Goal: Find specific page/section: Find specific page/section

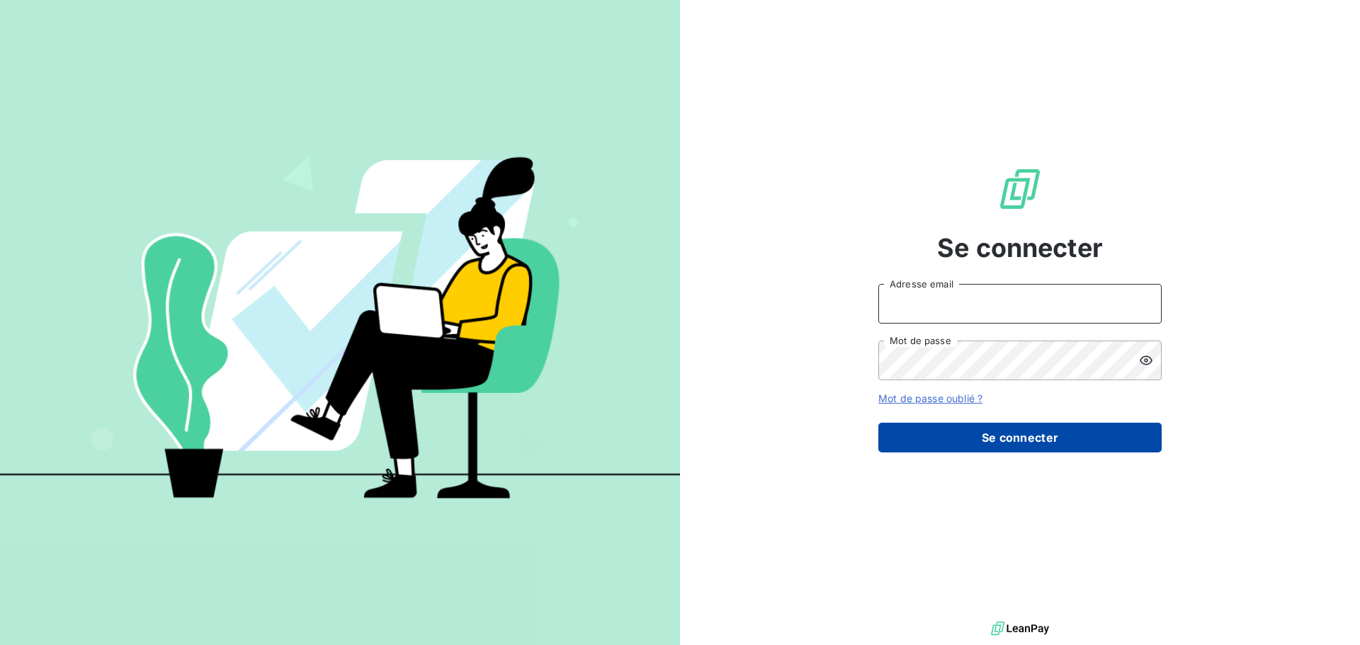
type input "[PERSON_NAME][EMAIL_ADDRESS][PERSON_NAME][DOMAIN_NAME]"
click at [1004, 437] on button "Se connecter" at bounding box center [1019, 438] width 283 height 30
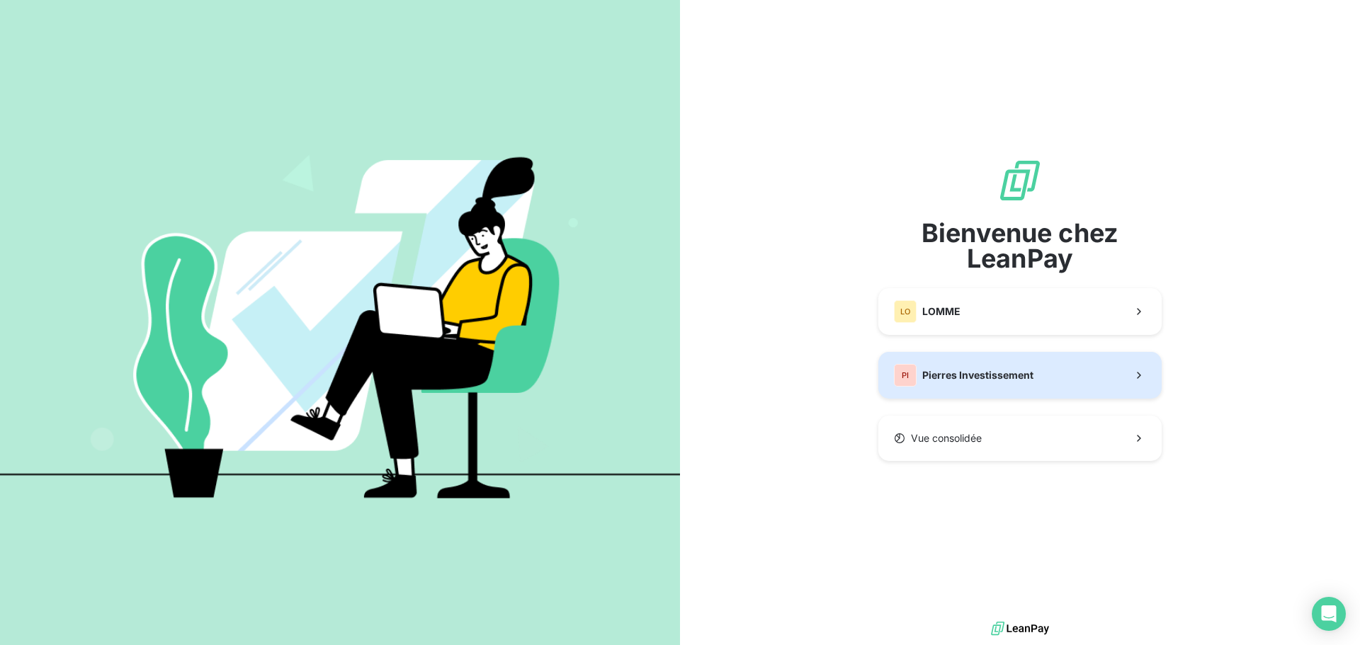
click at [957, 369] on span "Pierres Investissement" at bounding box center [977, 375] width 111 height 14
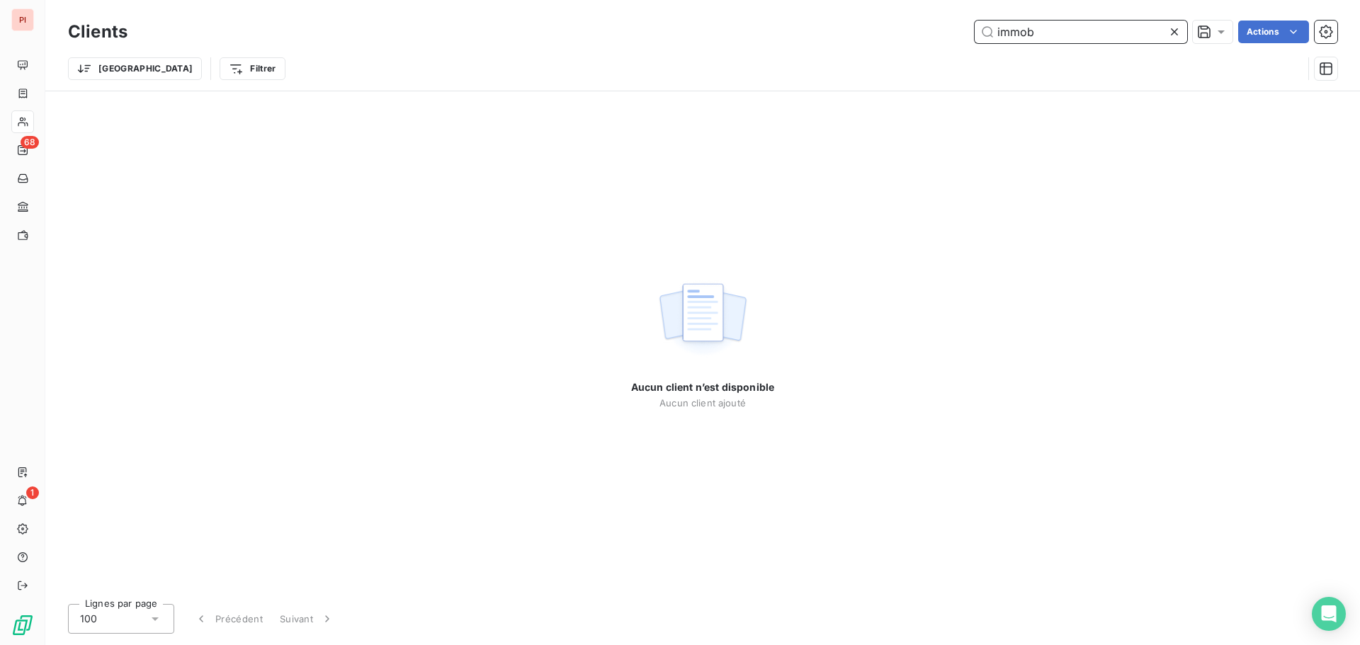
click at [1025, 38] on input "immob" at bounding box center [1081, 32] width 212 height 23
drag, startPoint x: 1032, startPoint y: 37, endPoint x: 869, endPoint y: 19, distance: 163.9
click at [869, 19] on div "Clients chéru Actions" at bounding box center [702, 32] width 1269 height 30
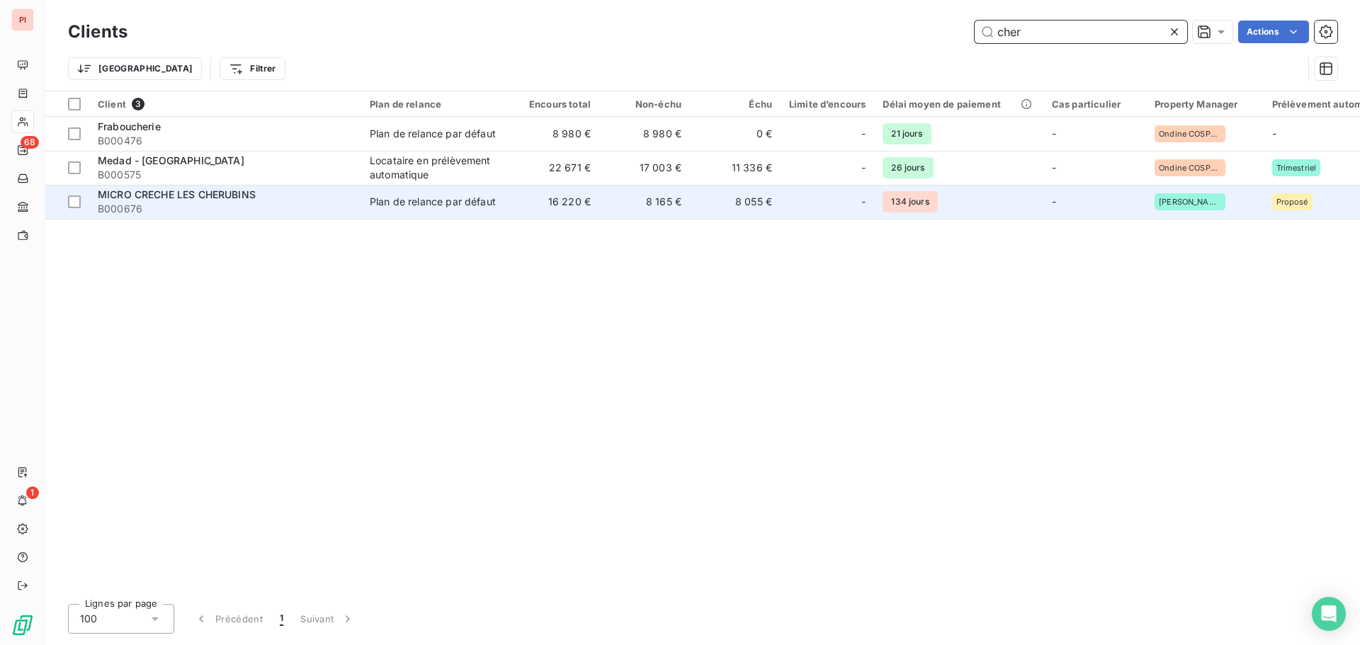
type input "cher"
click at [465, 207] on div "Plan de relance par défaut" at bounding box center [433, 202] width 126 height 14
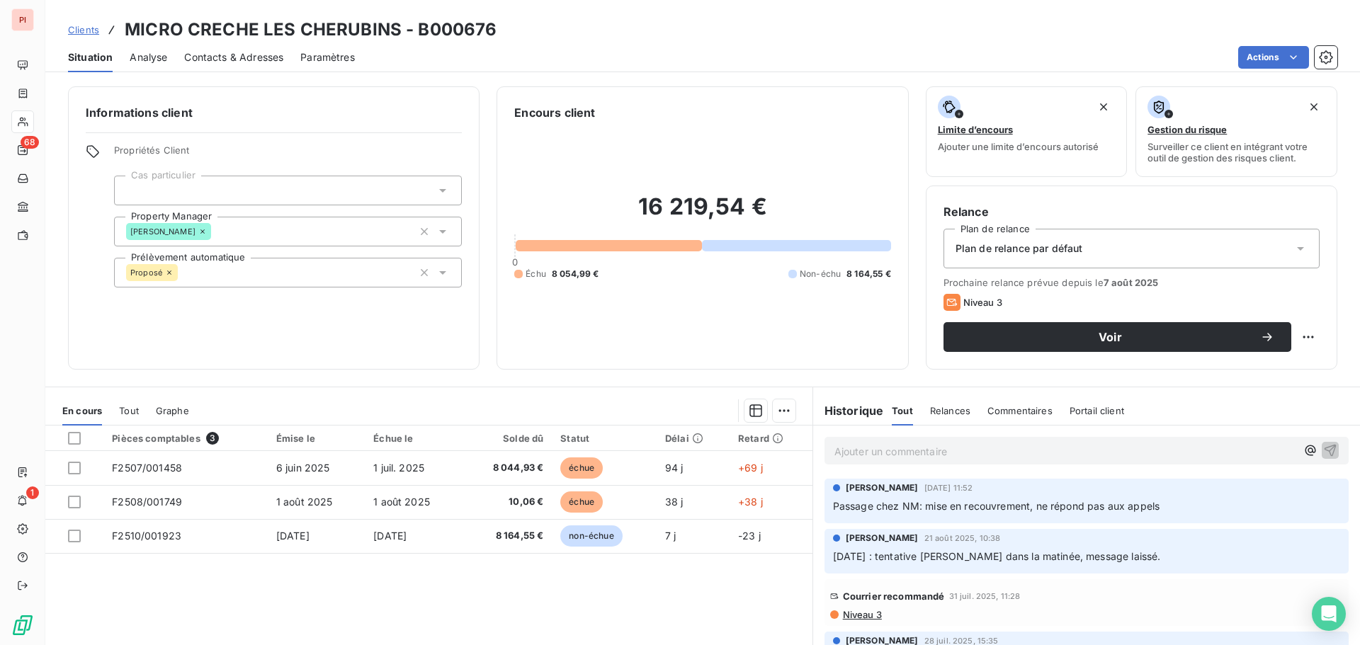
click at [664, 310] on div "16 219,54 € 0 Échu 8 054,99 € Non-échu 8 164,55 €" at bounding box center [702, 236] width 376 height 231
click at [144, 54] on span "Analyse" at bounding box center [149, 57] width 38 height 14
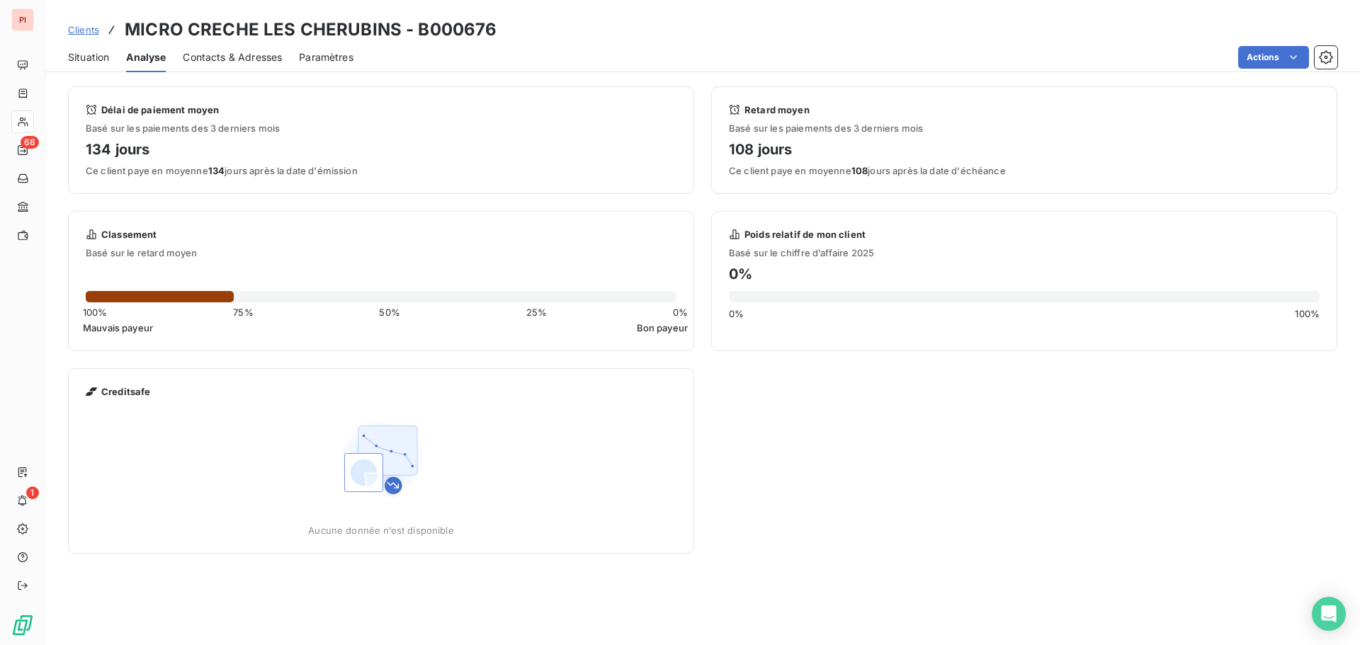
click at [211, 55] on span "Contacts & Adresses" at bounding box center [232, 57] width 99 height 14
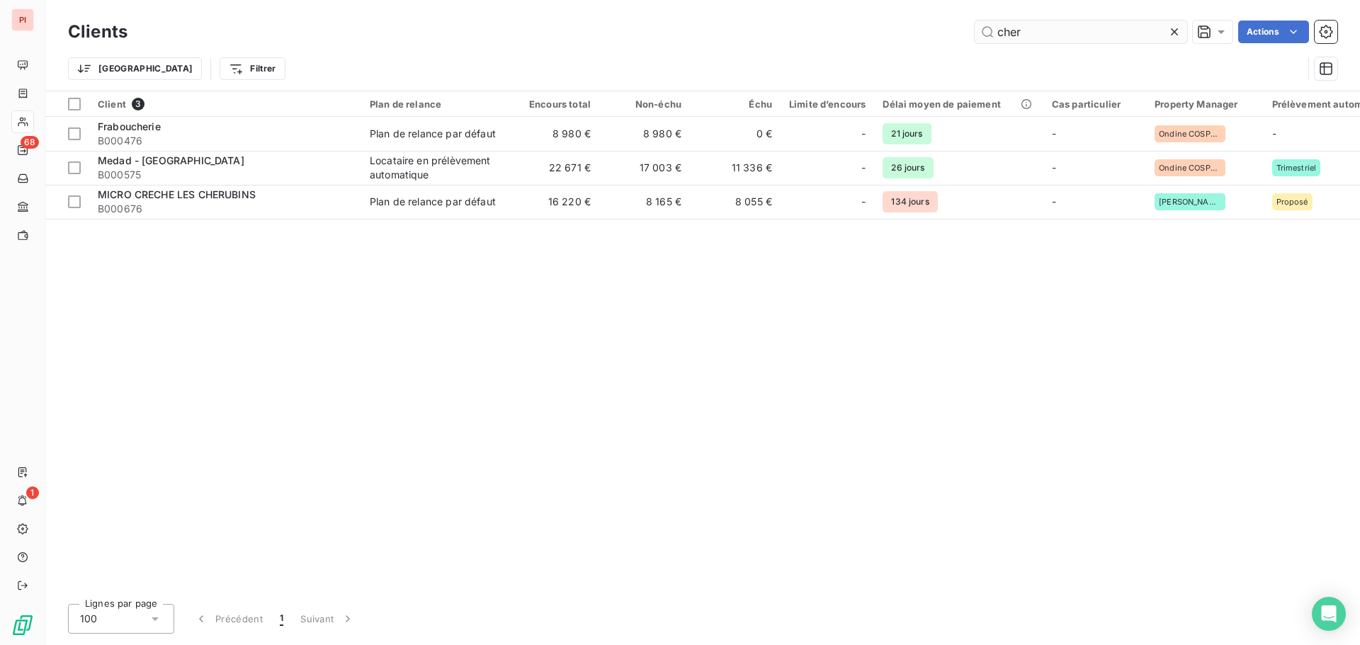
click at [1007, 34] on input "cher" at bounding box center [1081, 32] width 212 height 23
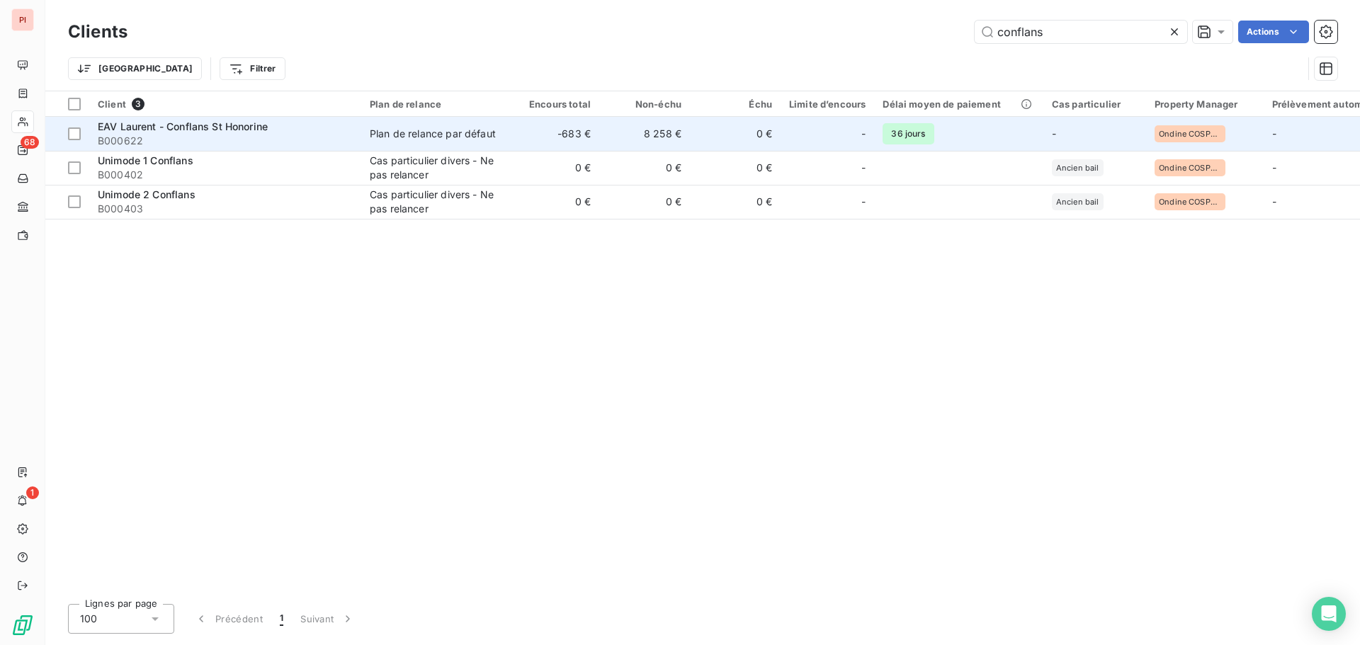
type input "conflans"
click at [426, 137] on div "Plan de relance par défaut" at bounding box center [433, 134] width 126 height 14
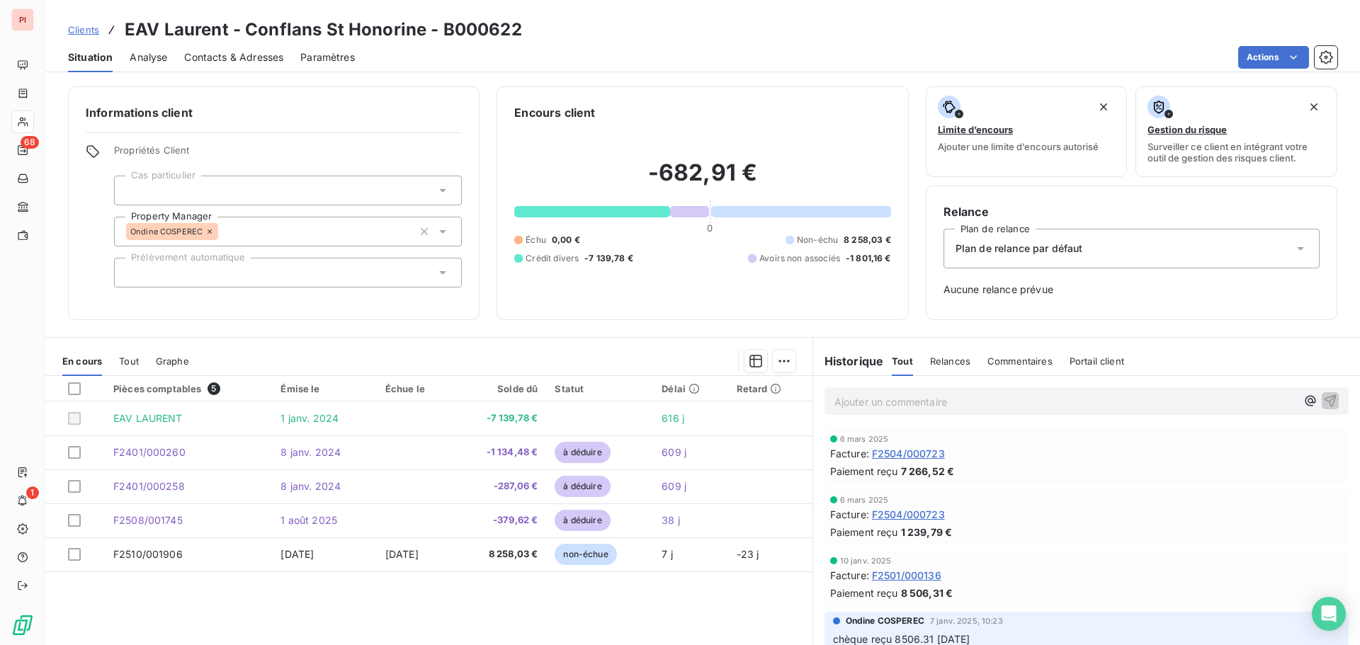
click at [242, 57] on span "Contacts & Adresses" at bounding box center [233, 57] width 99 height 14
